Goal: Transaction & Acquisition: Obtain resource

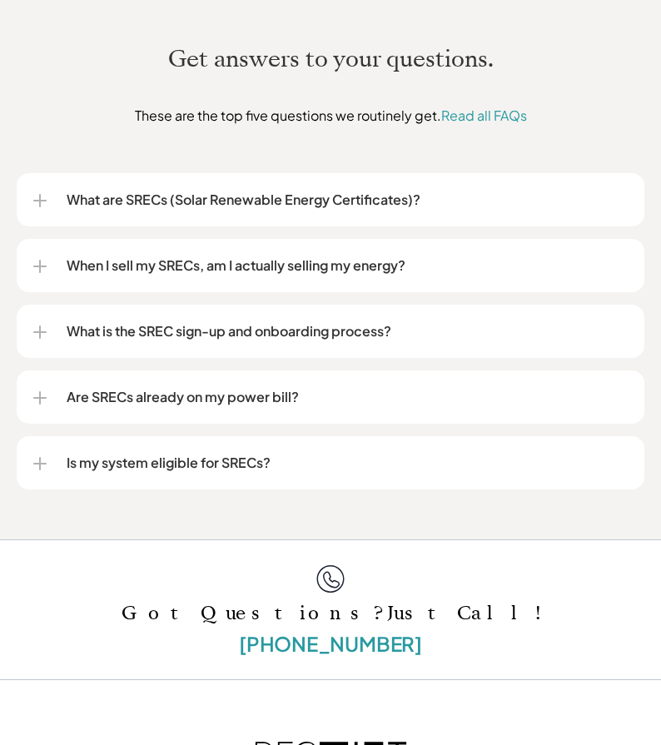
scroll to position [2808, 0]
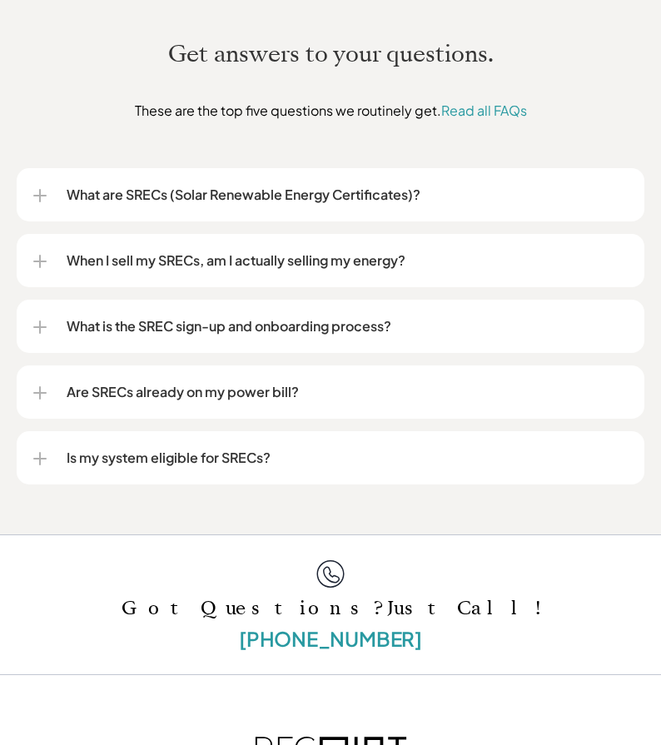
click at [37, 194] on div at bounding box center [39, 195] width 13 height 13
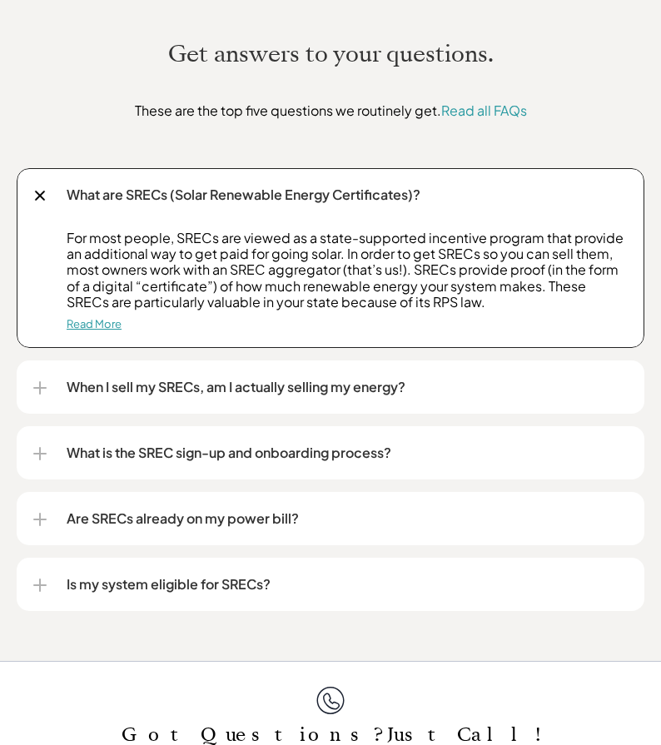
click at [92, 326] on link "Read More" at bounding box center [94, 323] width 55 height 13
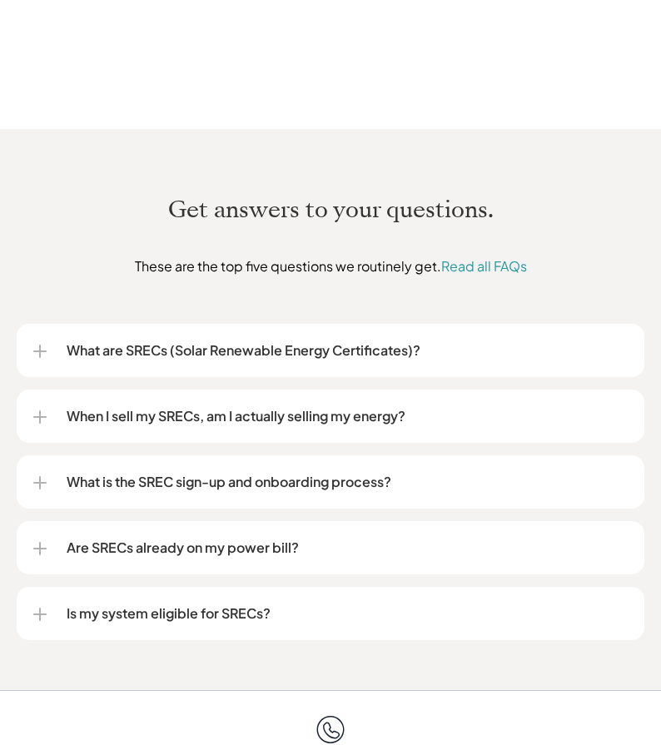
scroll to position [2745, 0]
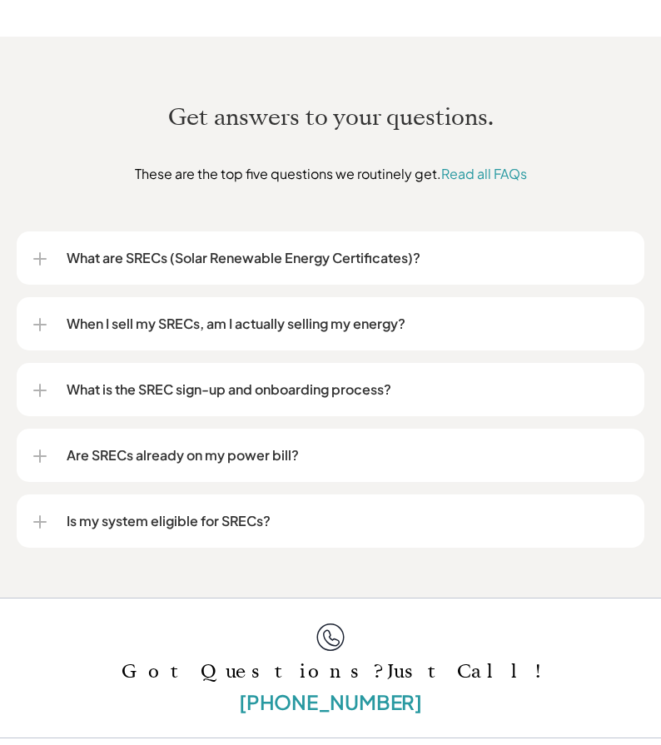
click at [44, 319] on div at bounding box center [39, 324] width 13 height 13
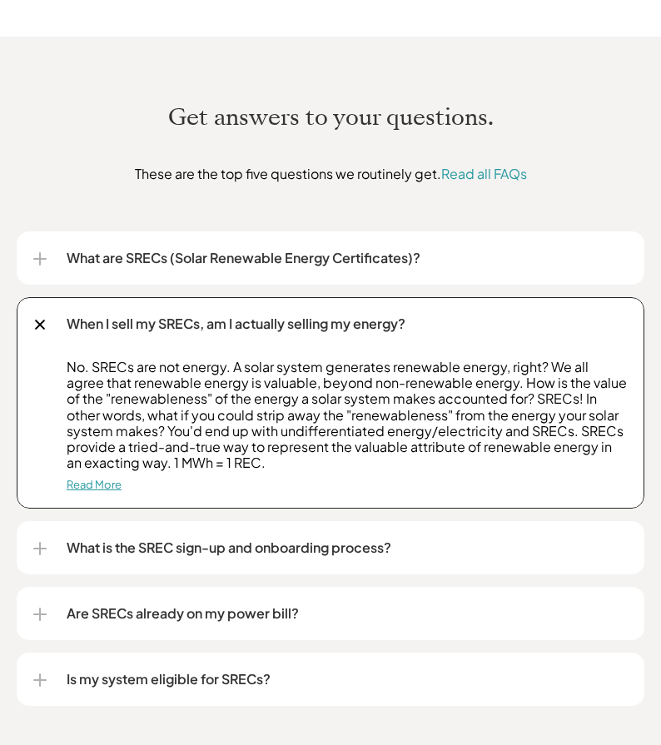
click at [94, 488] on link "Read More" at bounding box center [94, 484] width 55 height 13
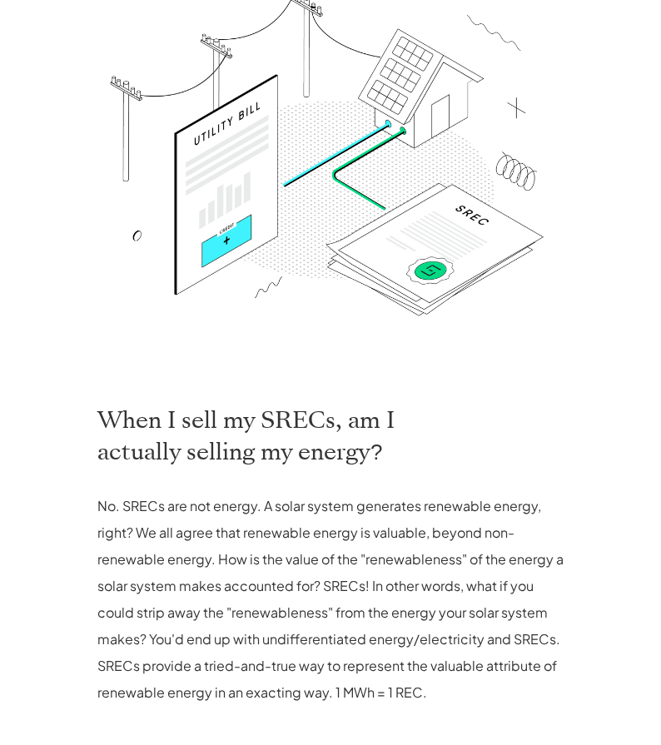
scroll to position [522, 0]
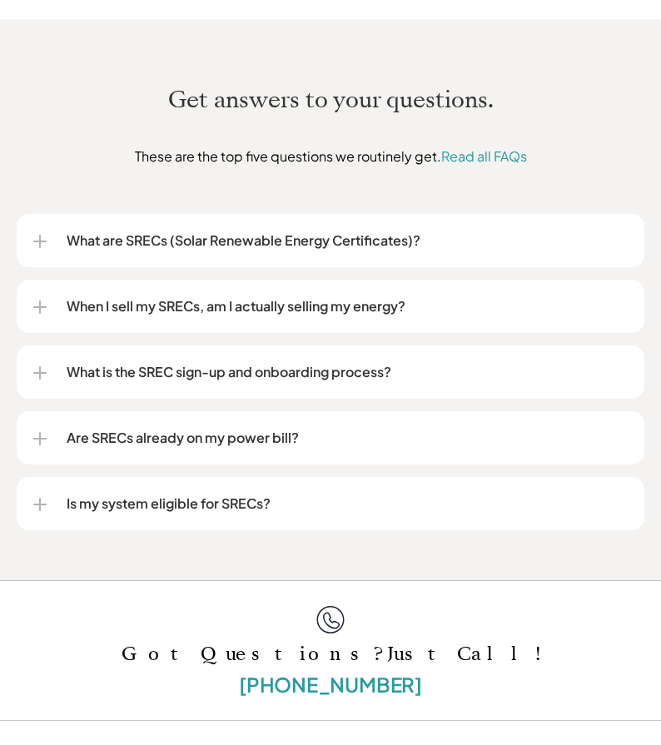
scroll to position [2775, 0]
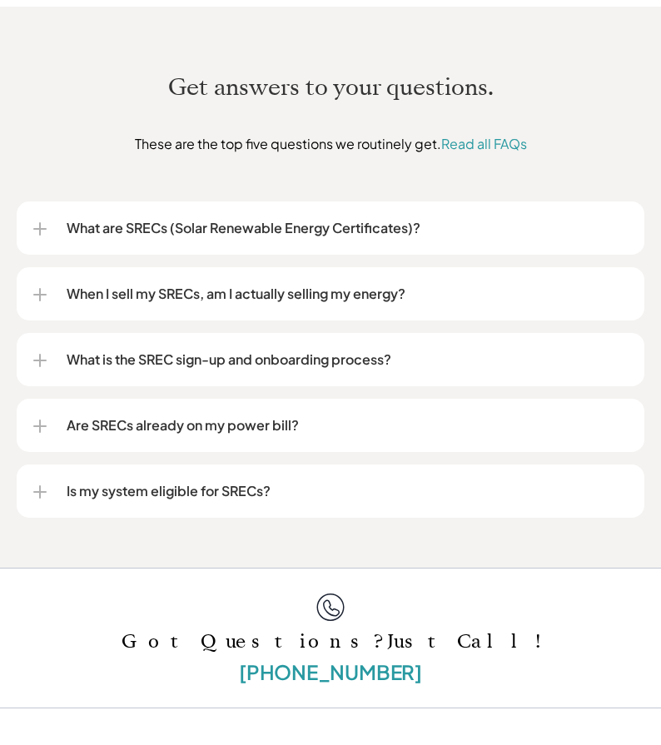
click at [39, 359] on div at bounding box center [40, 360] width 2 height 13
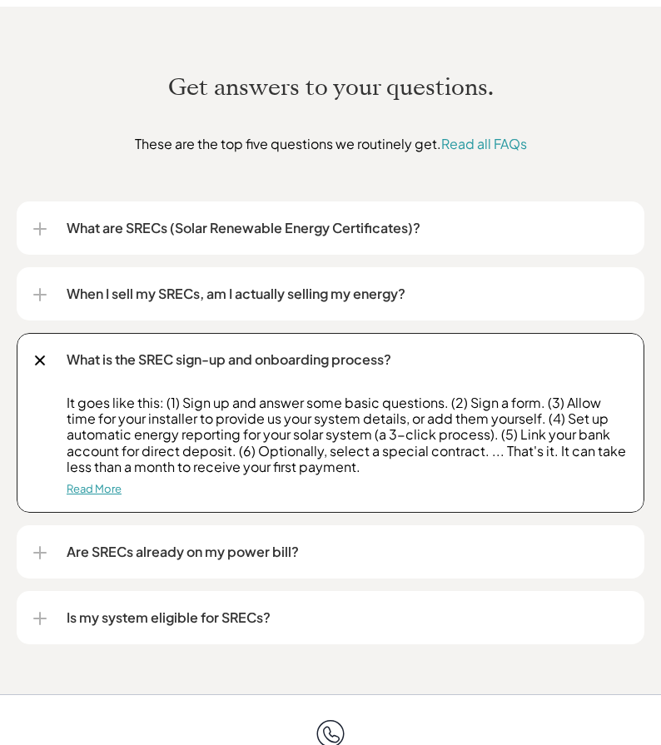
click at [95, 490] on link "Read More" at bounding box center [94, 488] width 55 height 13
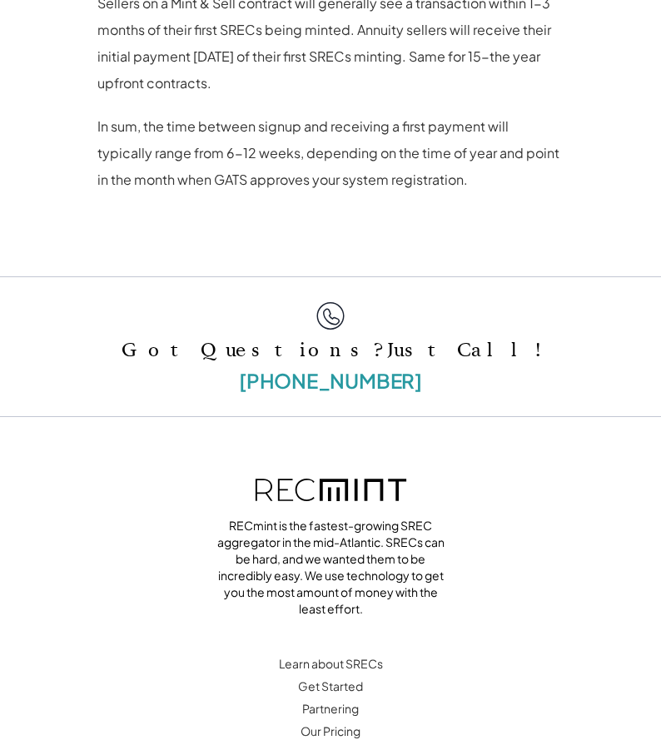
scroll to position [1664, 0]
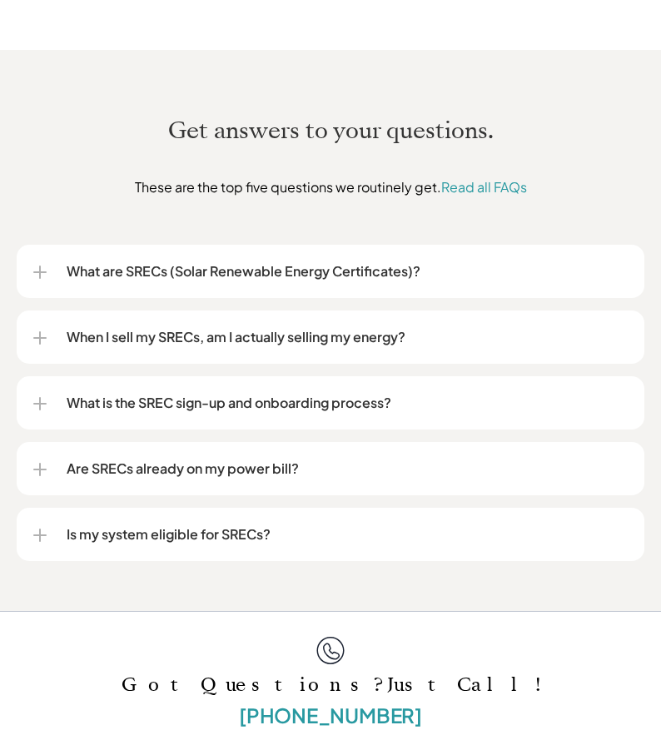
scroll to position [2815, 0]
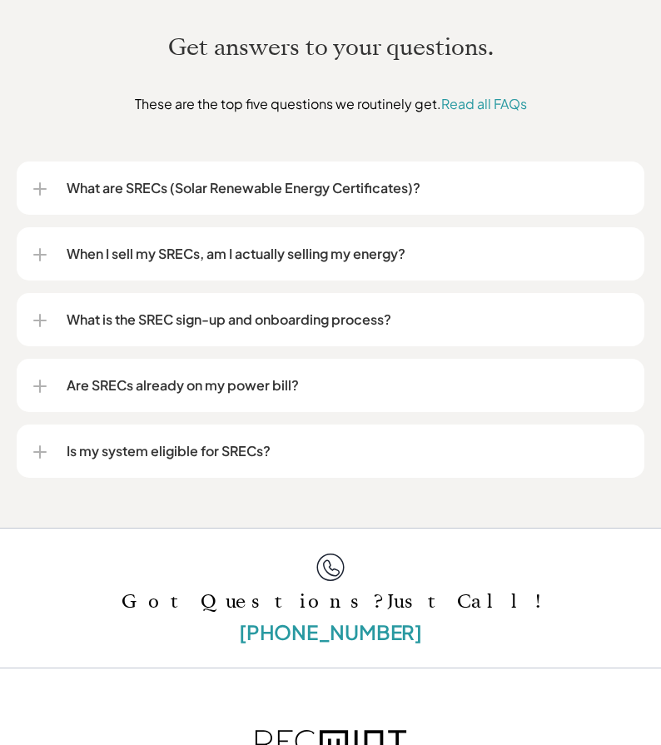
click at [37, 384] on div at bounding box center [39, 385] width 13 height 13
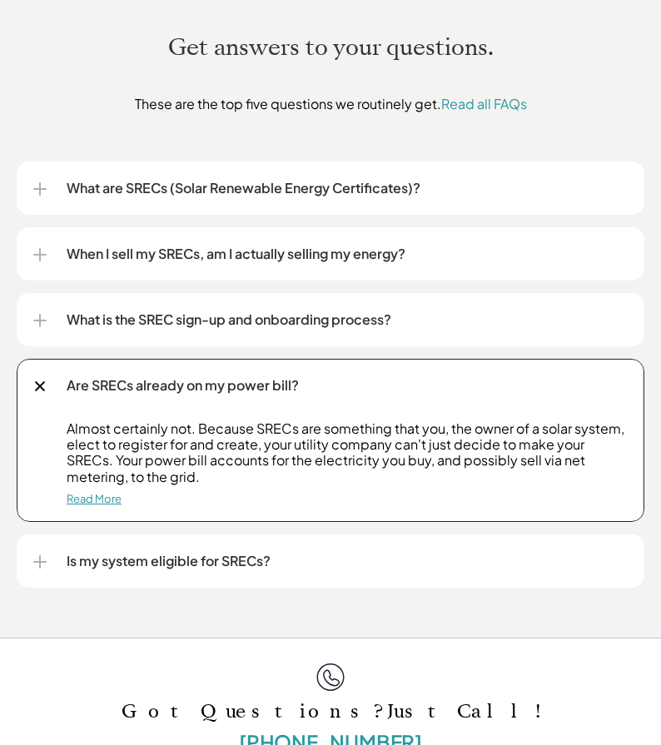
click at [97, 500] on link "Read More" at bounding box center [94, 498] width 55 height 13
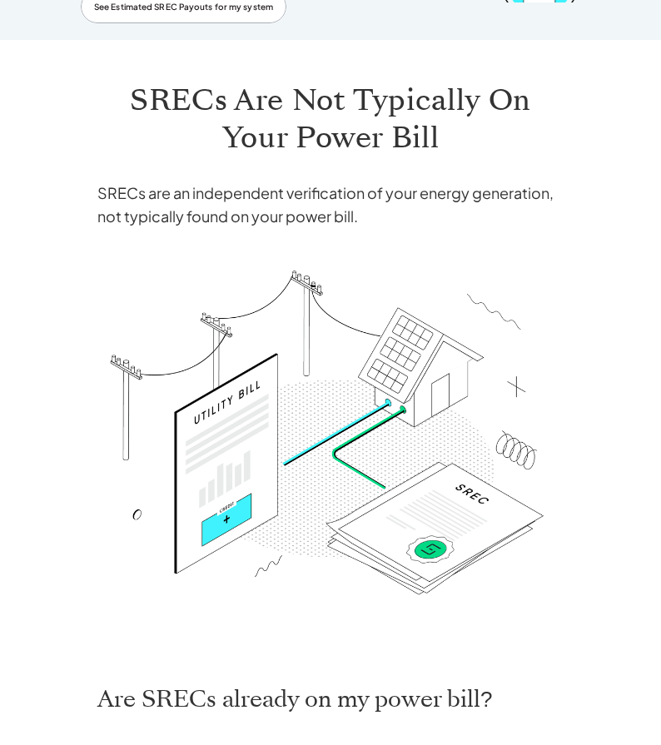
scroll to position [65, 0]
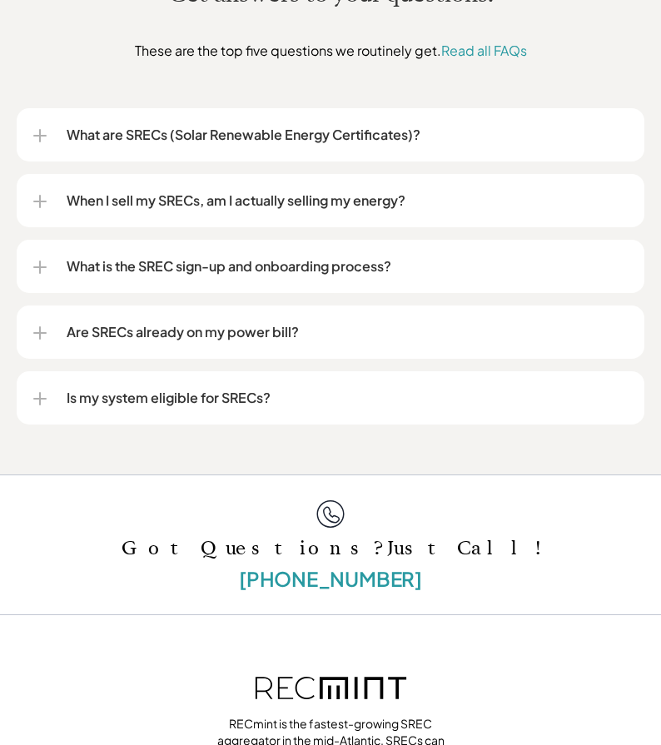
scroll to position [2899, 0]
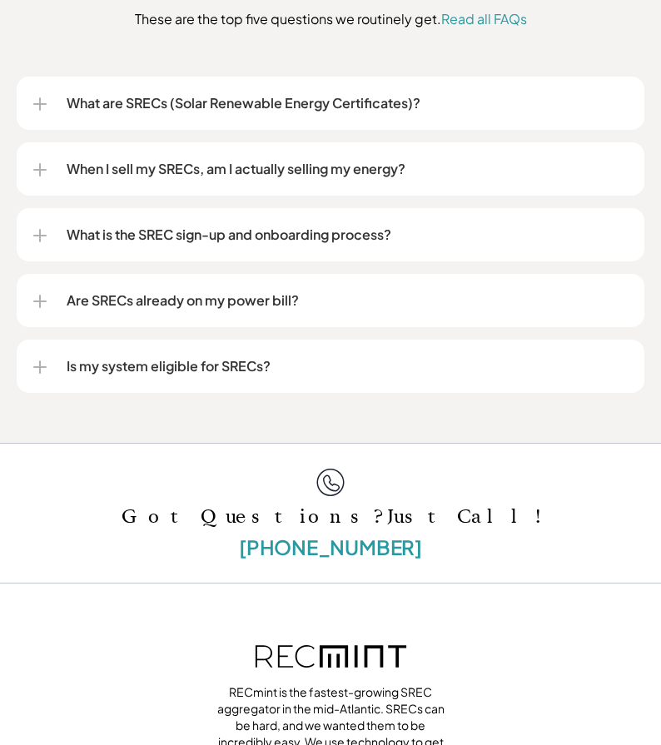
click at [37, 367] on div at bounding box center [39, 367] width 13 height 2
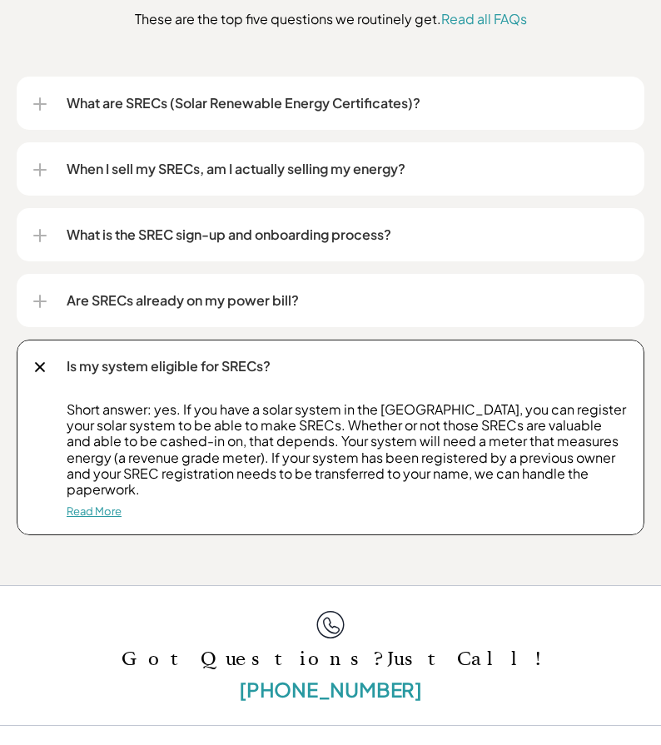
click at [92, 504] on link "Read More" at bounding box center [94, 510] width 55 height 13
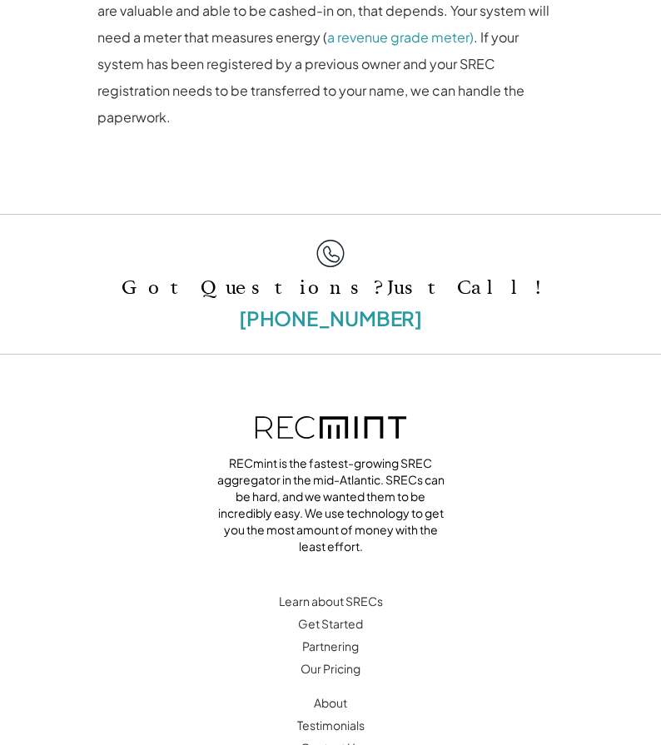
scroll to position [1528, 0]
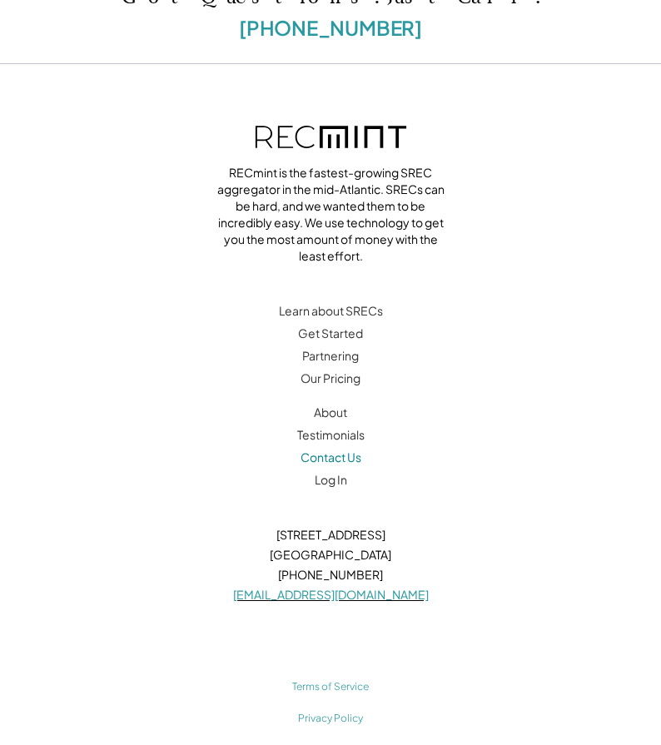
click at [322, 449] on link "Contact Us" at bounding box center [330, 456] width 61 height 15
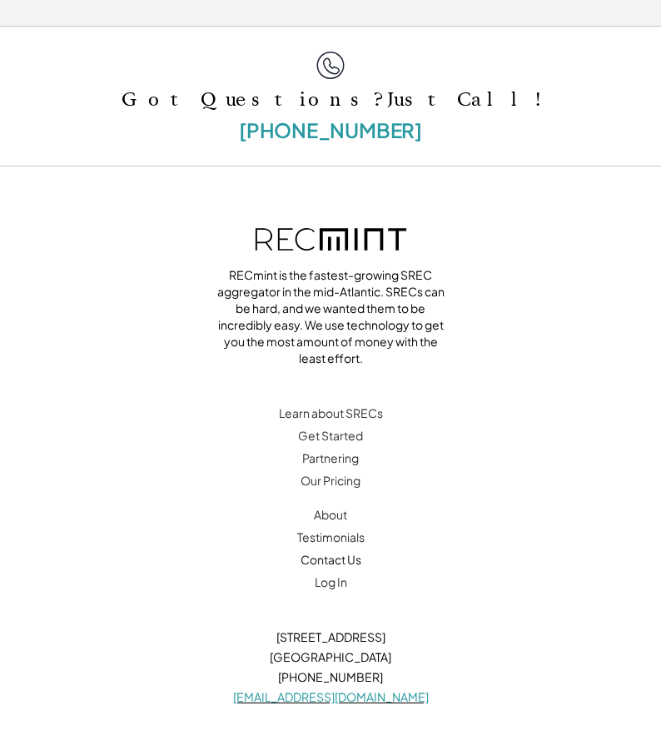
scroll to position [1914, 0]
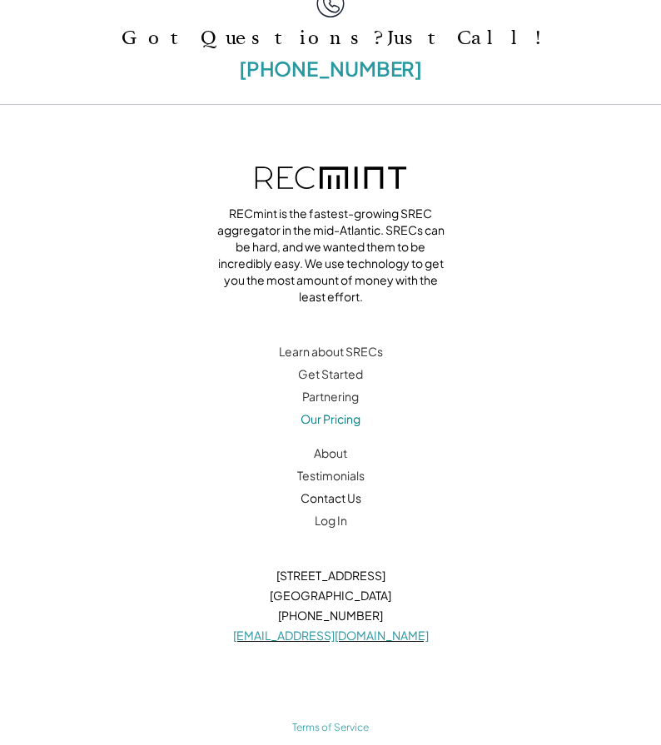
click at [324, 411] on link "Our Pricing" at bounding box center [330, 418] width 60 height 15
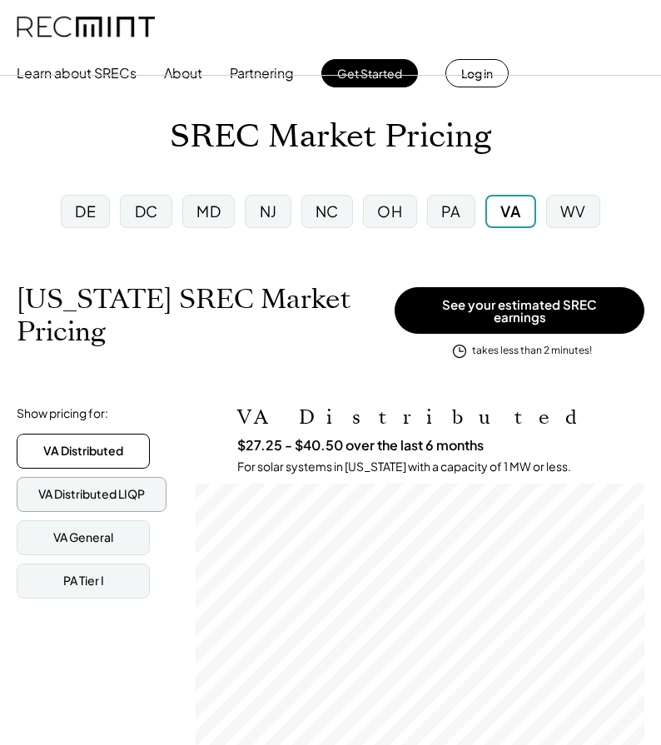
click at [94, 486] on div "VA Distributed LIQP" at bounding box center [91, 494] width 106 height 17
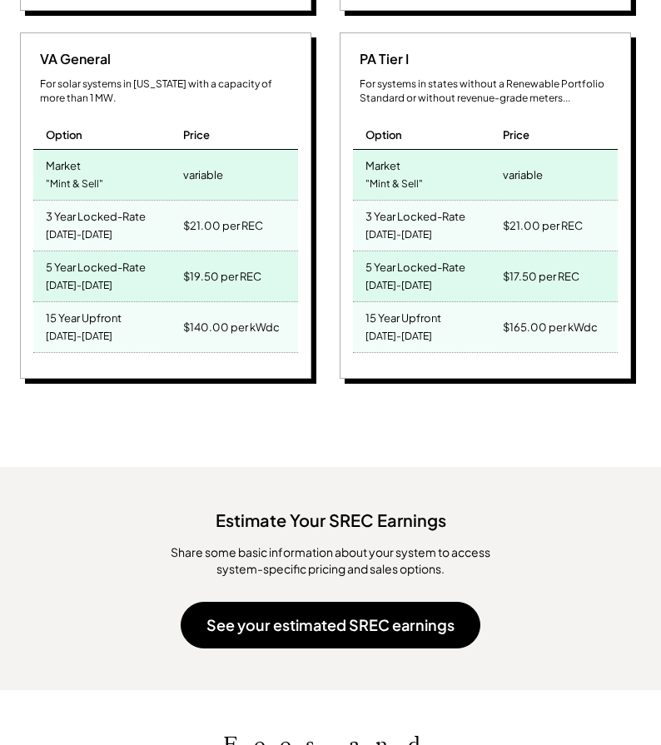
scroll to position [1082, 0]
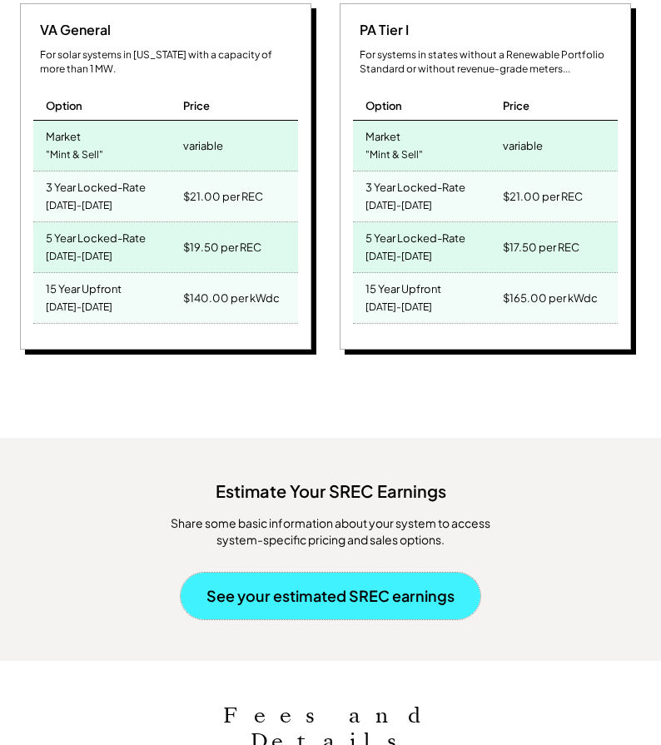
click at [345, 590] on button "See your estimated SREC earnings" at bounding box center [331, 595] width 300 height 47
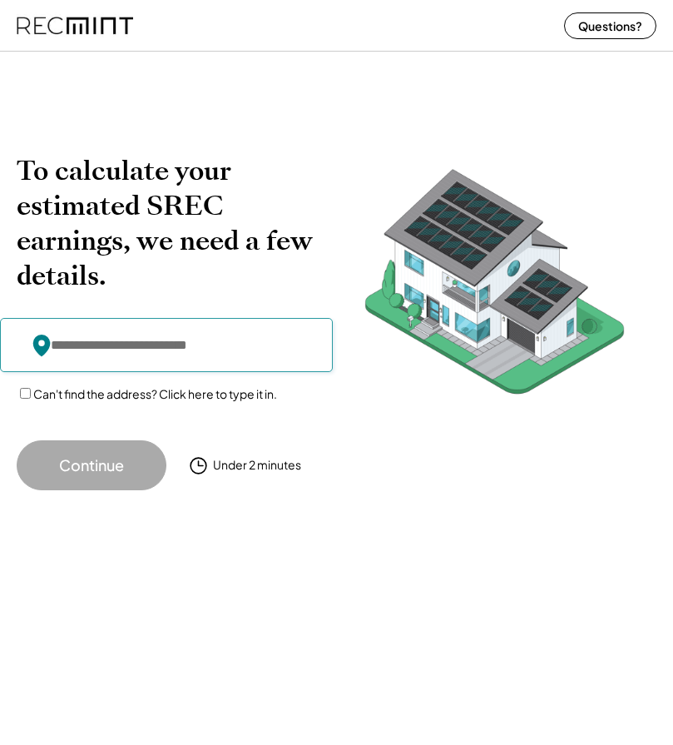
click at [58, 347] on input "input" at bounding box center [166, 345] width 333 height 54
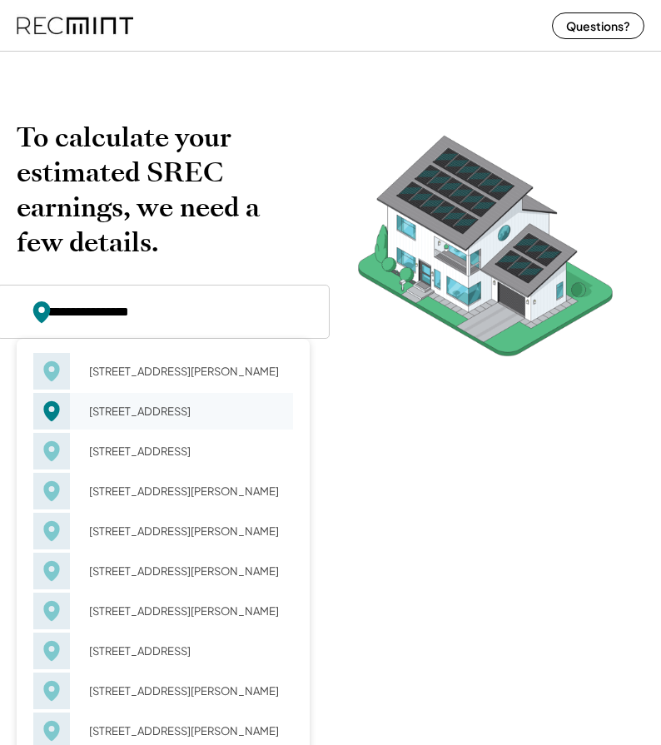
click at [126, 406] on div "108 Confederate St Verona, VA 24482" at bounding box center [185, 410] width 215 height 23
type input "**********"
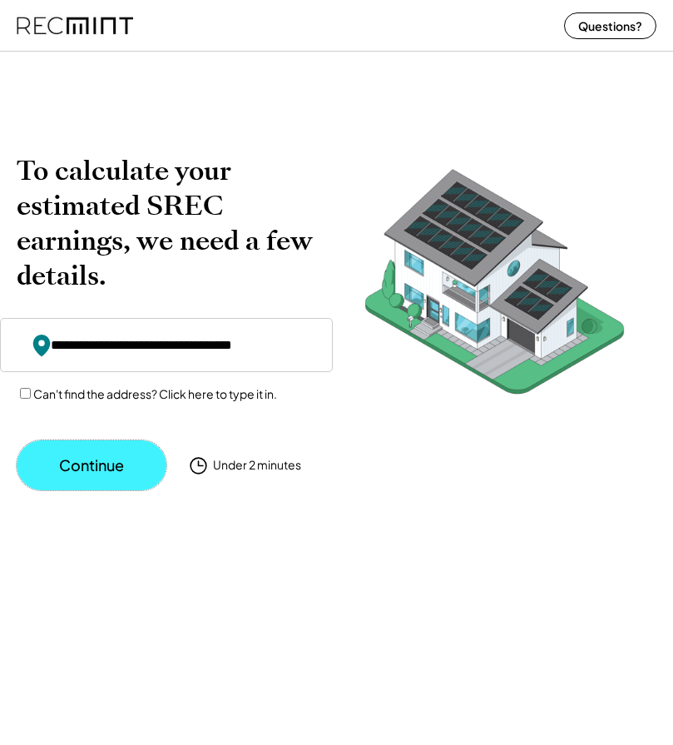
click at [91, 463] on button "Continue" at bounding box center [92, 465] width 150 height 50
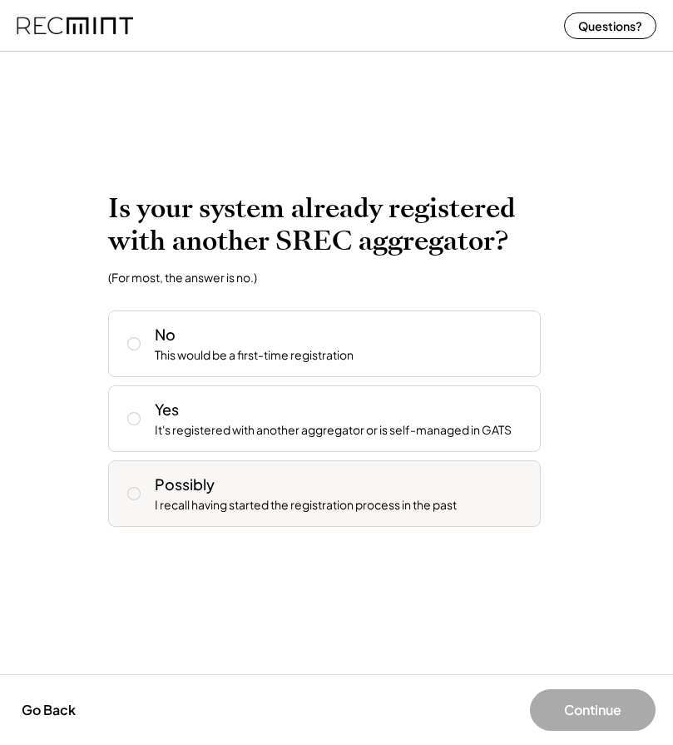
click at [133, 493] on icon at bounding box center [134, 493] width 17 height 17
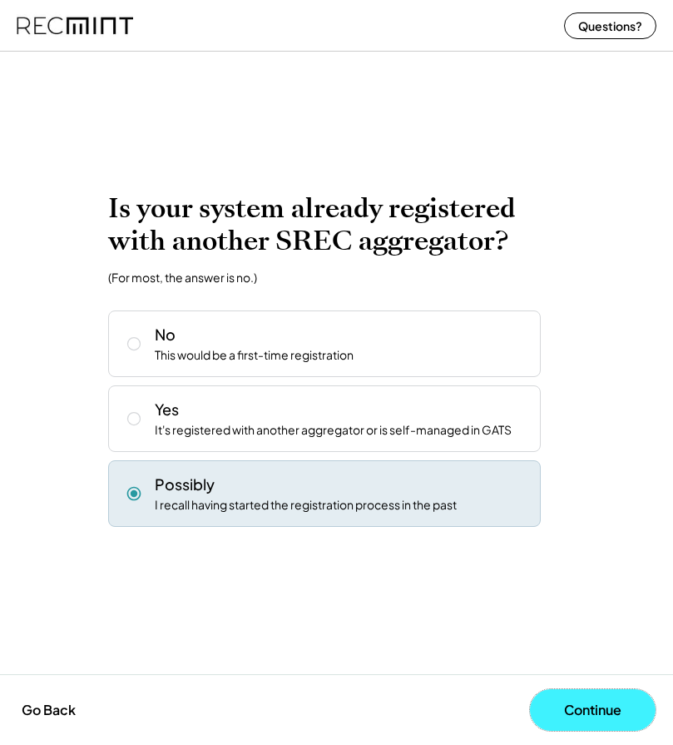
click at [583, 707] on button "Continue" at bounding box center [593, 710] width 126 height 42
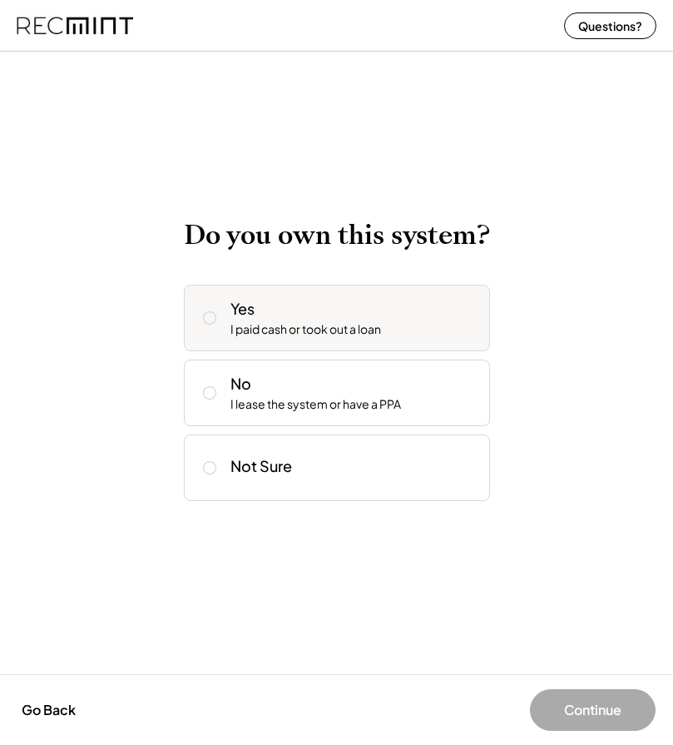
click at [210, 318] on icon at bounding box center [209, 318] width 17 height 17
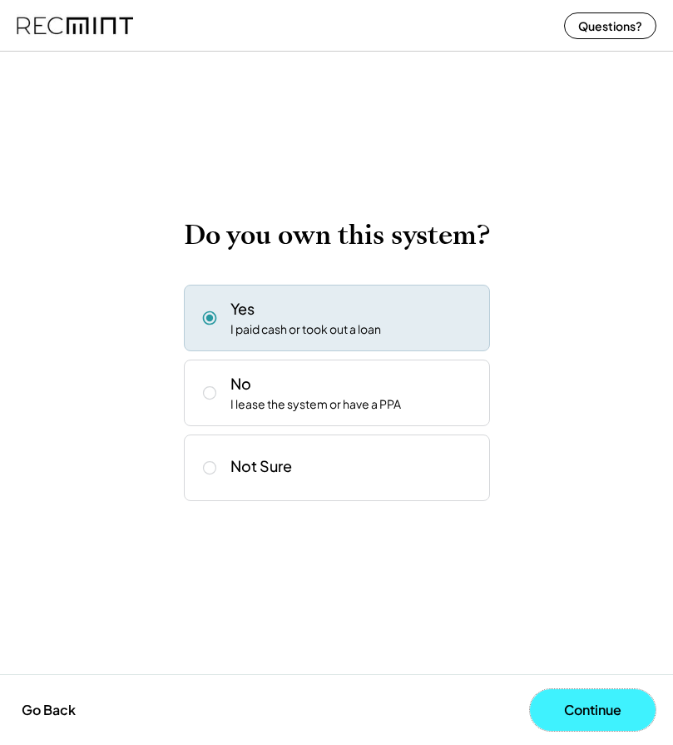
click at [595, 711] on button "Continue" at bounding box center [593, 710] width 126 height 42
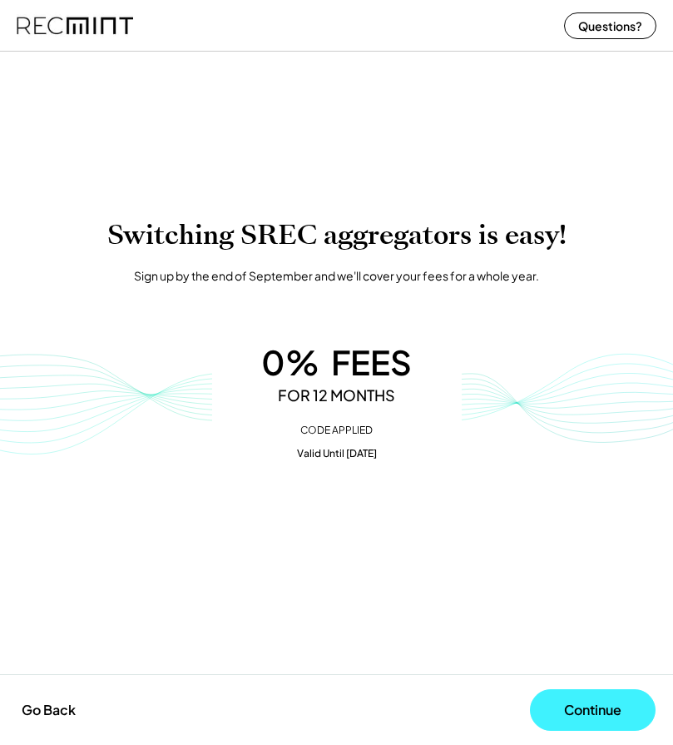
click at [577, 704] on button "Continue" at bounding box center [593, 710] width 126 height 42
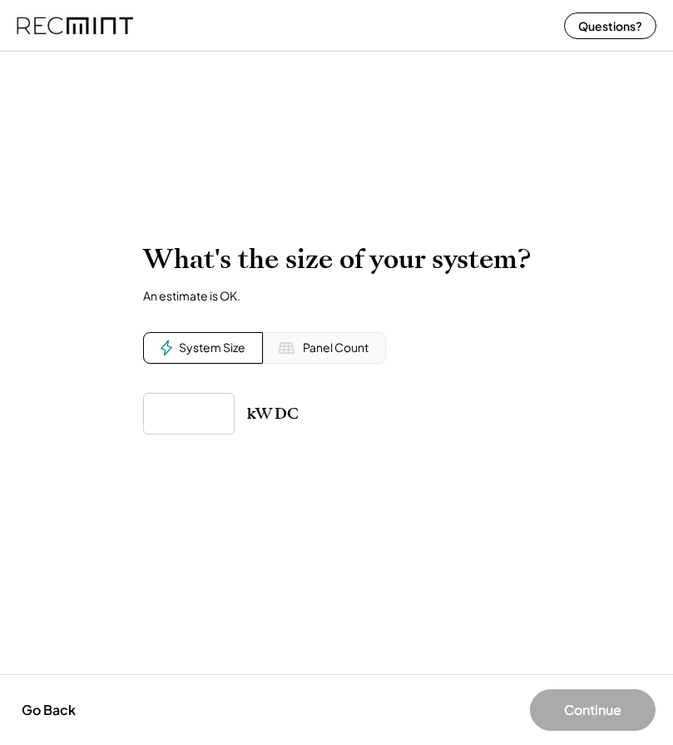
click at [296, 351] on div "Panel Count" at bounding box center [324, 348] width 123 height 32
click at [174, 345] on button at bounding box center [166, 347] width 25 height 25
click at [295, 350] on div "Panel Count" at bounding box center [324, 348] width 123 height 32
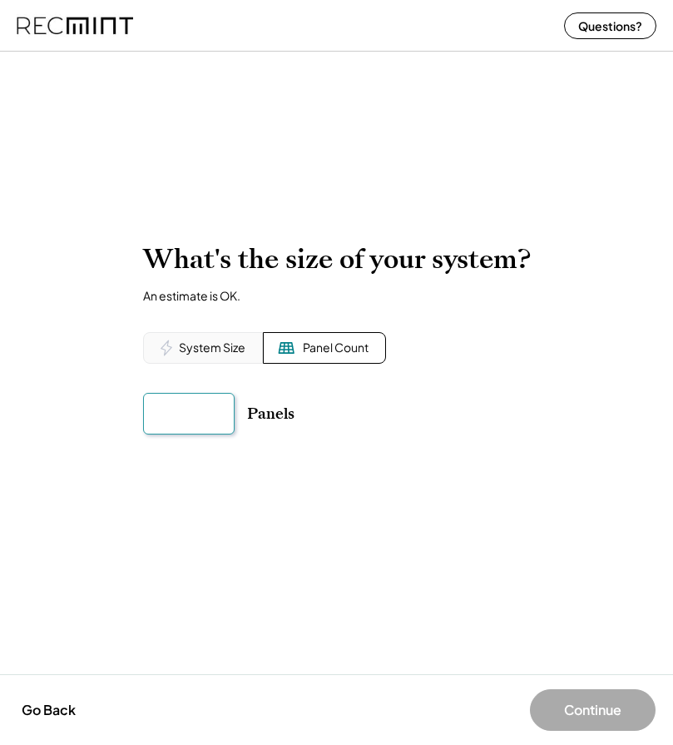
click at [152, 414] on input "input" at bounding box center [189, 414] width 92 height 42
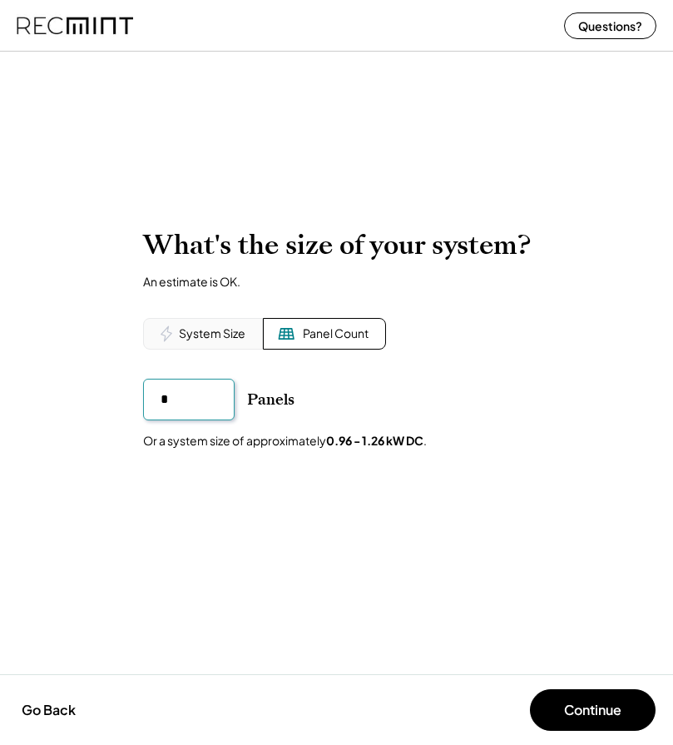
type input "**"
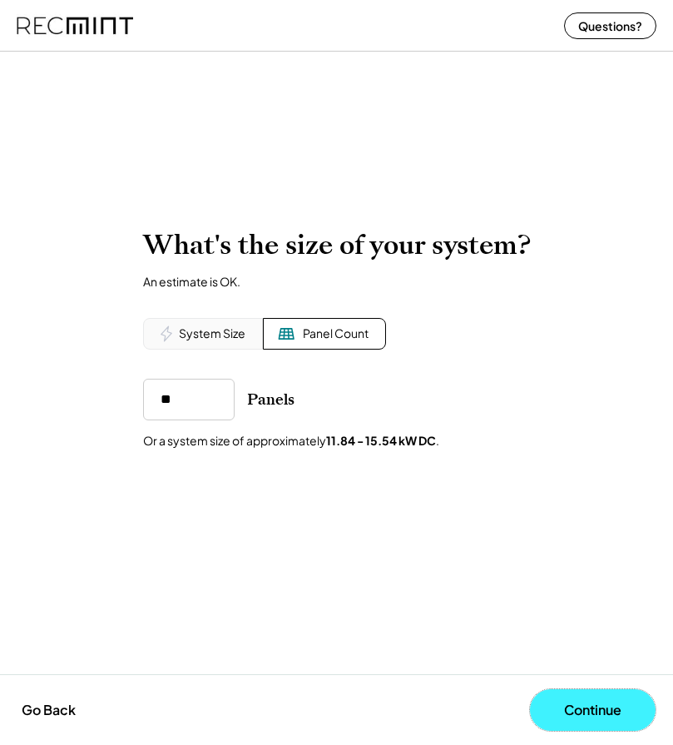
click at [601, 711] on button "Continue" at bounding box center [593, 710] width 126 height 42
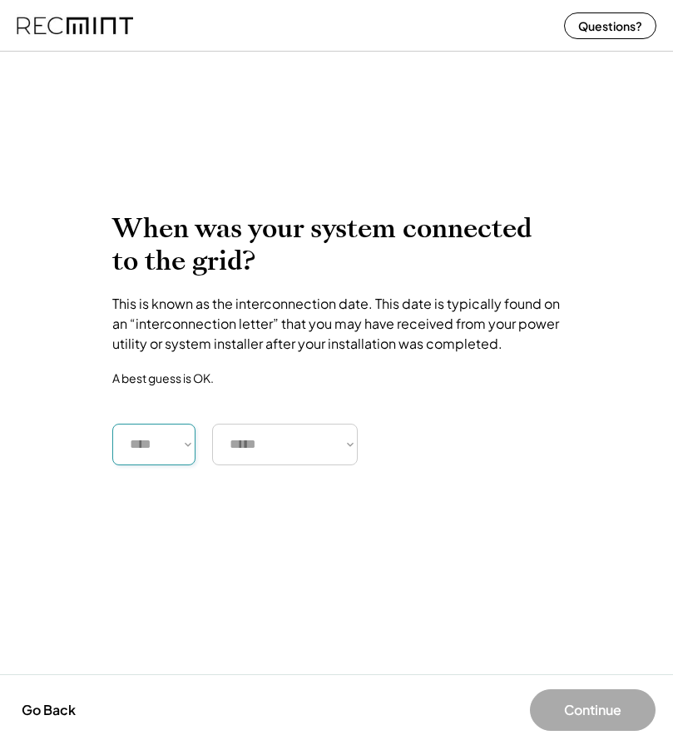
click at [187, 447] on select "**** **** **** **** **** **** **** **** **** **** **** **** **** **** ****" at bounding box center [153, 444] width 83 height 42
select select "****"
click at [112, 423] on select "**** **** **** **** **** **** **** **** **** **** **** **** **** **** ****" at bounding box center [153, 444] width 83 height 42
click at [350, 443] on select "***** ******* ******** ***** ***** *** **** **** ****** ********* ******* *****…" at bounding box center [285, 444] width 146 height 42
select select "******"
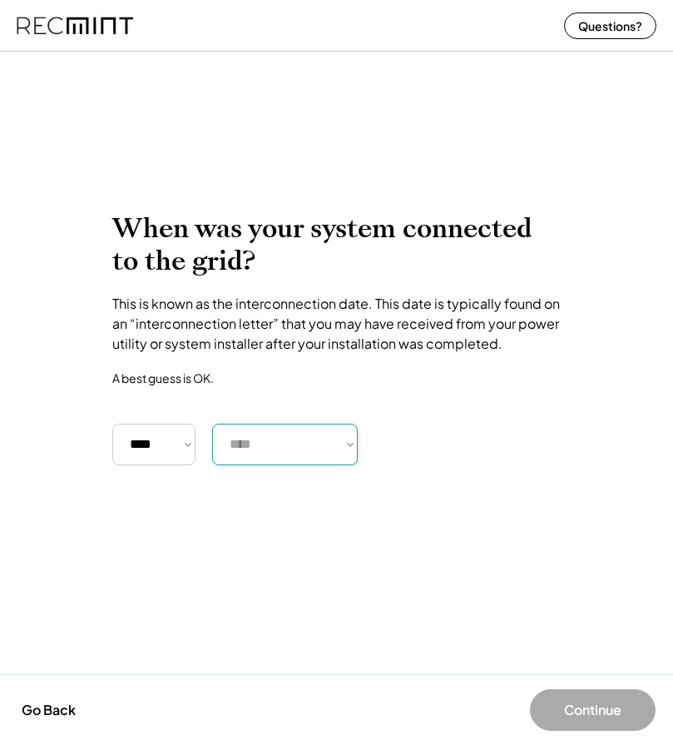
click at [212, 423] on select "***** ******* ******** ***** ***** *** **** **** ****** ********* ******* *****…" at bounding box center [285, 444] width 146 height 42
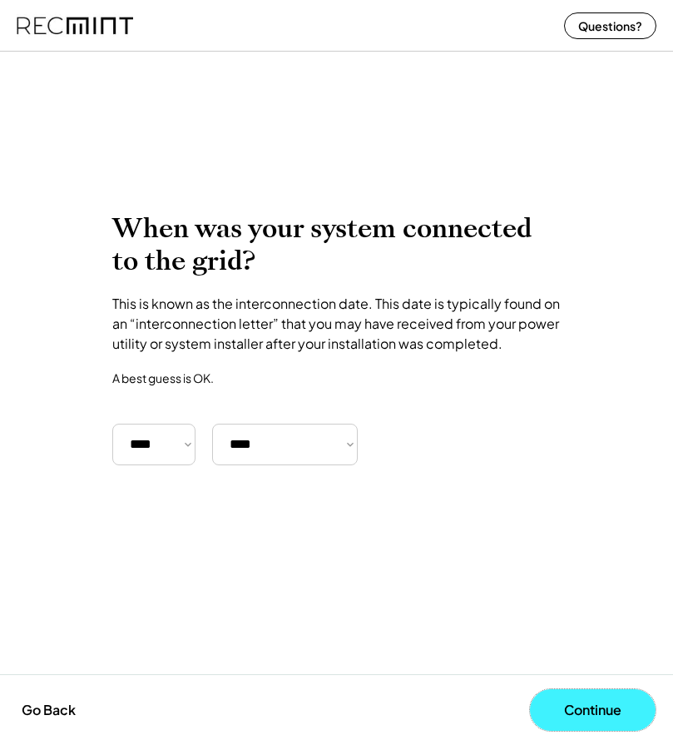
click at [582, 710] on button "Continue" at bounding box center [593, 710] width 126 height 42
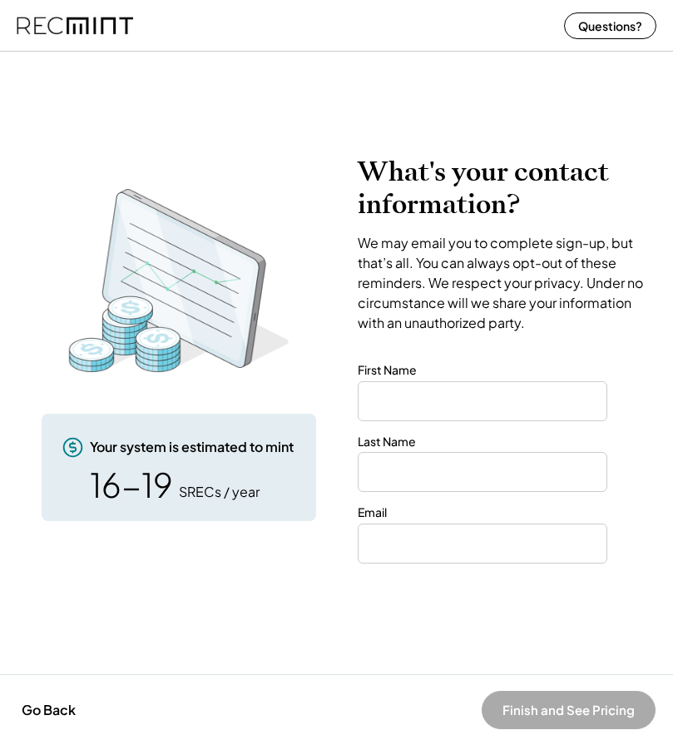
click at [364, 404] on input "input" at bounding box center [483, 401] width 250 height 40
type input "******"
drag, startPoint x: 368, startPoint y: 469, endPoint x: 623, endPoint y: 509, distance: 258.5
click at [367, 470] on input "input" at bounding box center [483, 472] width 250 height 40
type input "********"
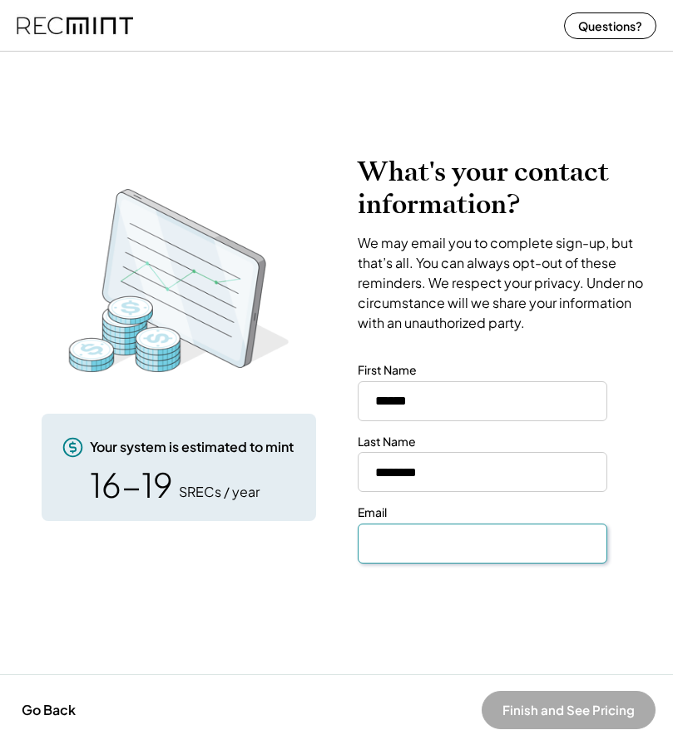
click at [376, 546] on input "email" at bounding box center [483, 543] width 250 height 40
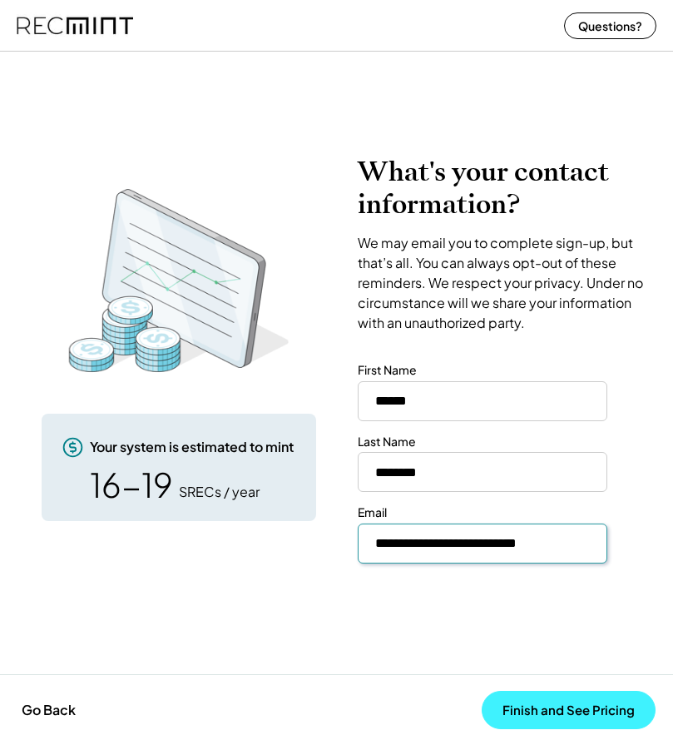
type input "**********"
click at [569, 711] on button "Finish and See Pricing" at bounding box center [569, 710] width 174 height 38
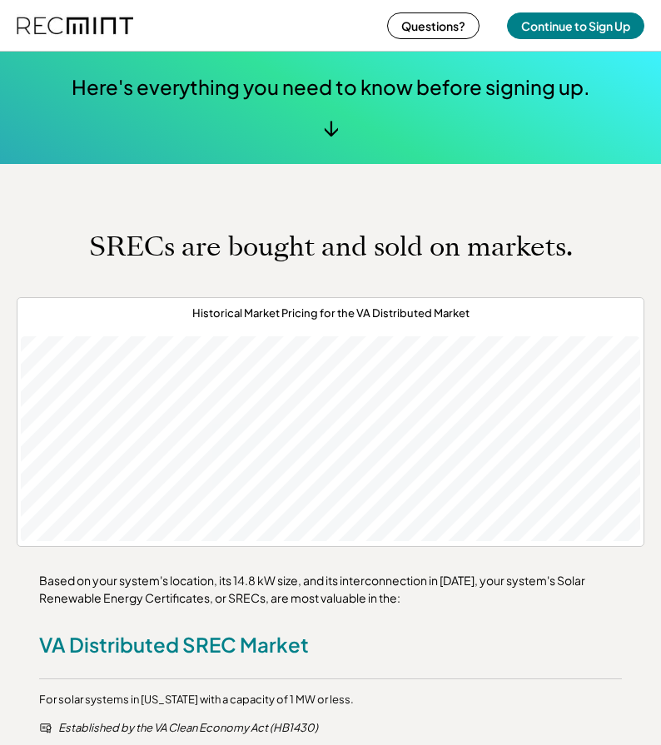
scroll to position [749, 0]
